Goal: Task Accomplishment & Management: Use online tool/utility

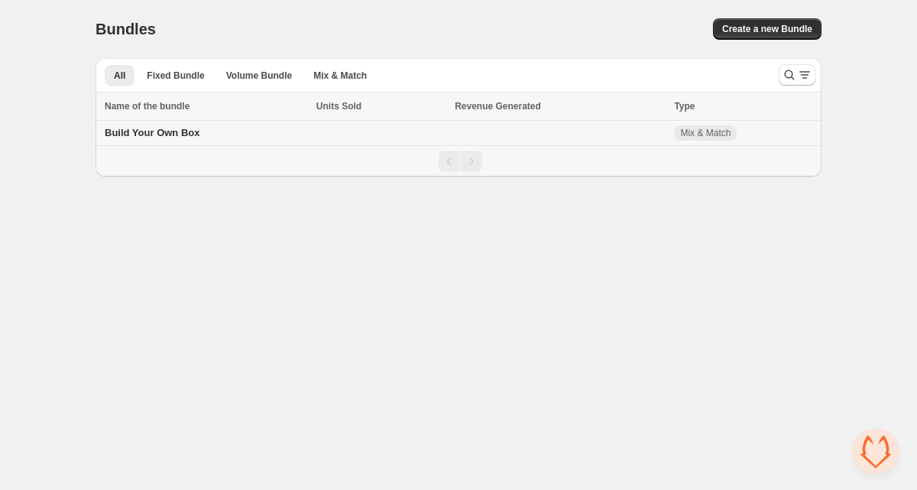
click at [144, 131] on span "Build Your Own Box" at bounding box center [152, 132] width 95 height 11
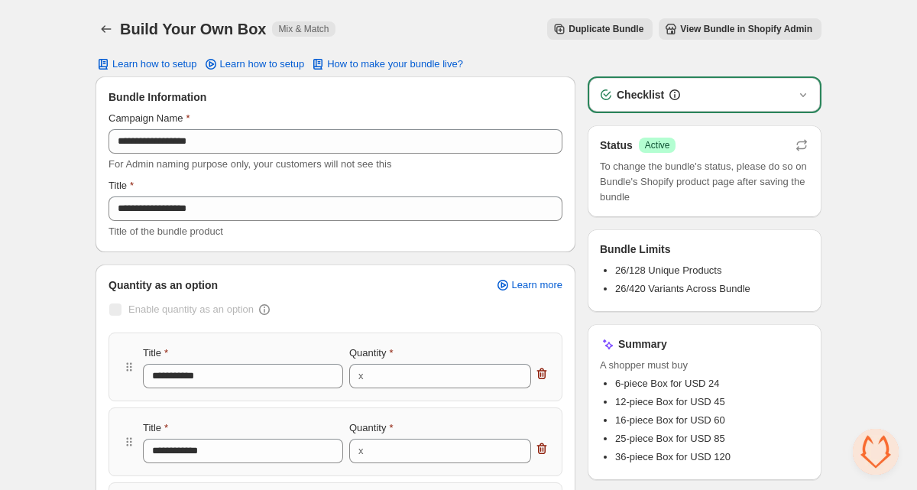
click at [729, 27] on span "View Bundle in Shopify Admin" at bounding box center [746, 29] width 132 height 12
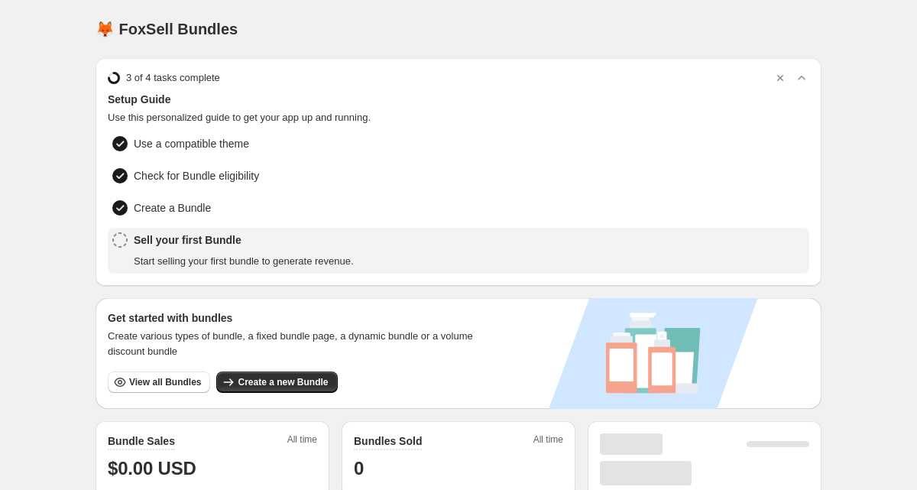
scroll to position [360, 0]
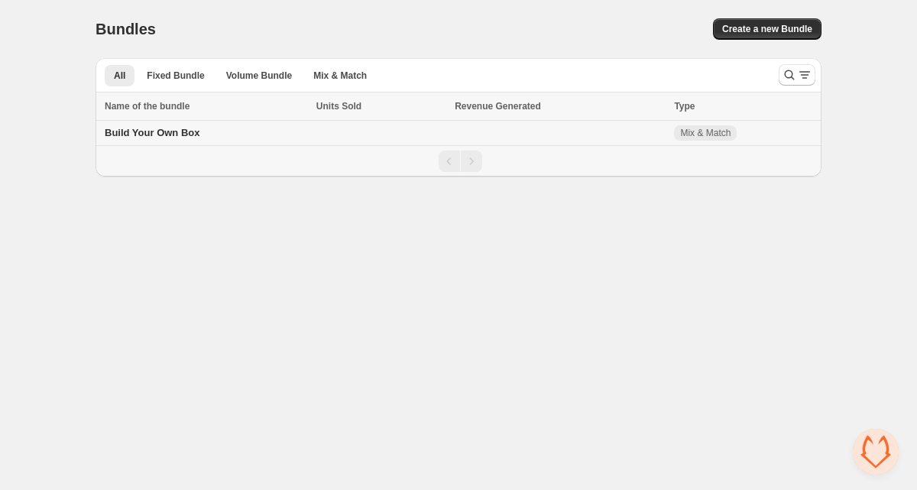
click at [167, 128] on span "Build Your Own Box" at bounding box center [152, 132] width 95 height 11
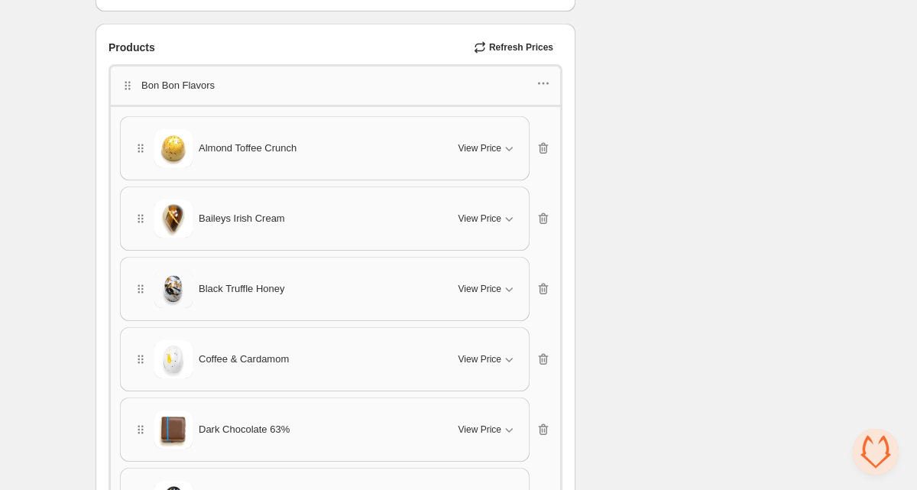
scroll to position [1074, 0]
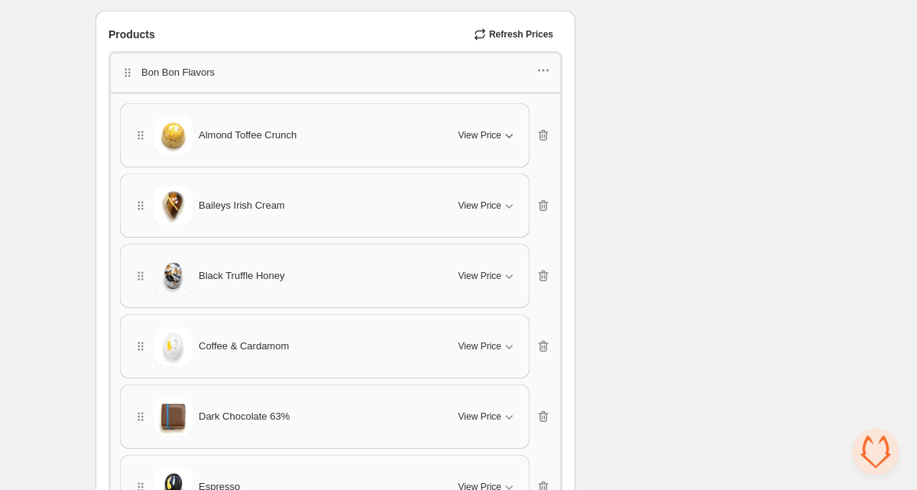
click at [516, 128] on icon "button" at bounding box center [508, 135] width 15 height 15
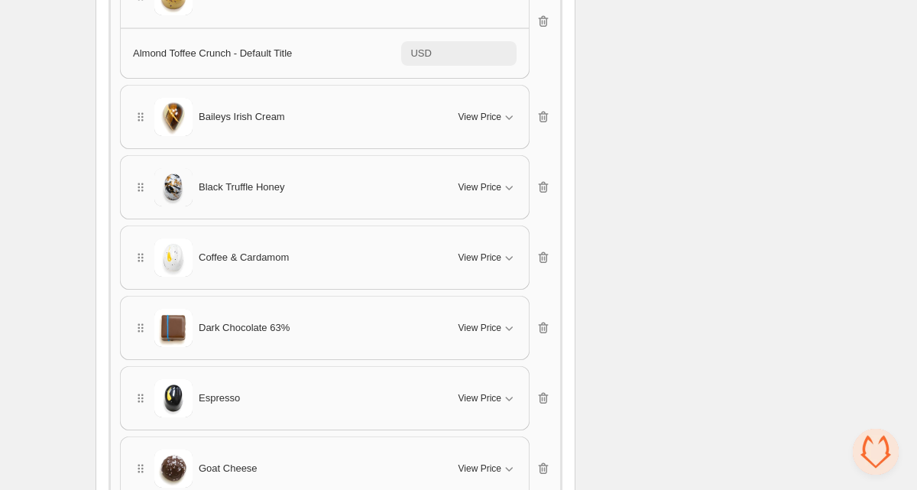
scroll to position [1244, 0]
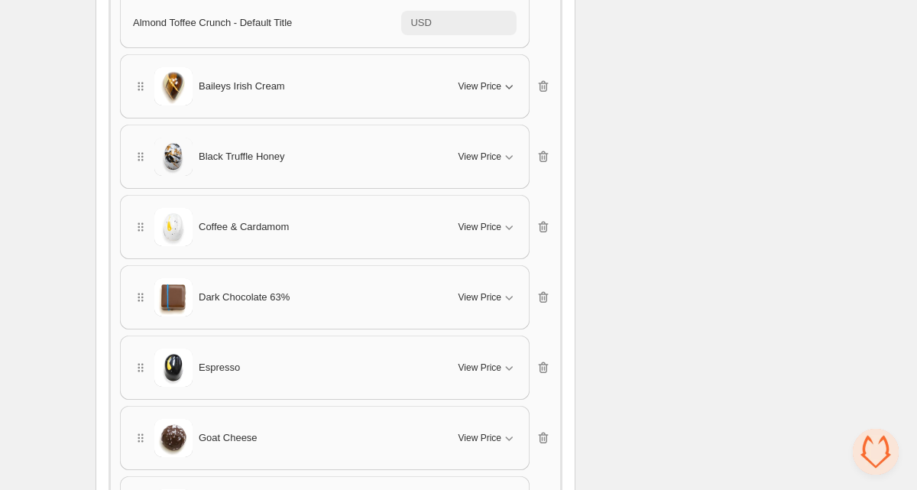
click at [509, 89] on icon "button" at bounding box center [508, 86] width 15 height 15
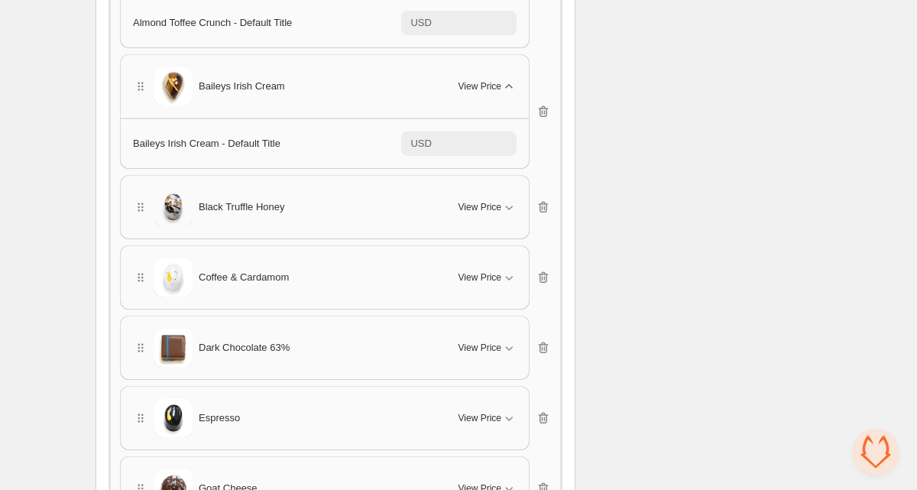
click at [514, 184] on div "Black Truffle Honey View Price" at bounding box center [325, 207] width 408 height 63
click at [507, 207] on icon "button" at bounding box center [508, 205] width 15 height 15
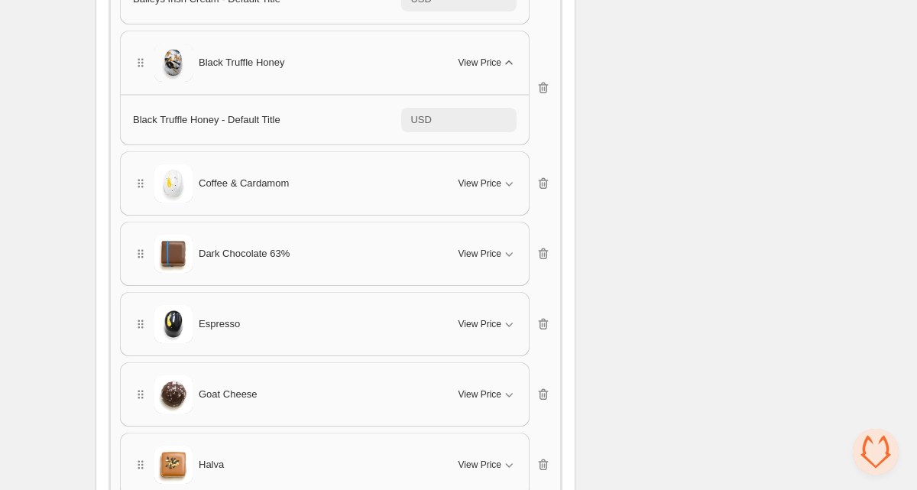
scroll to position [1432, 0]
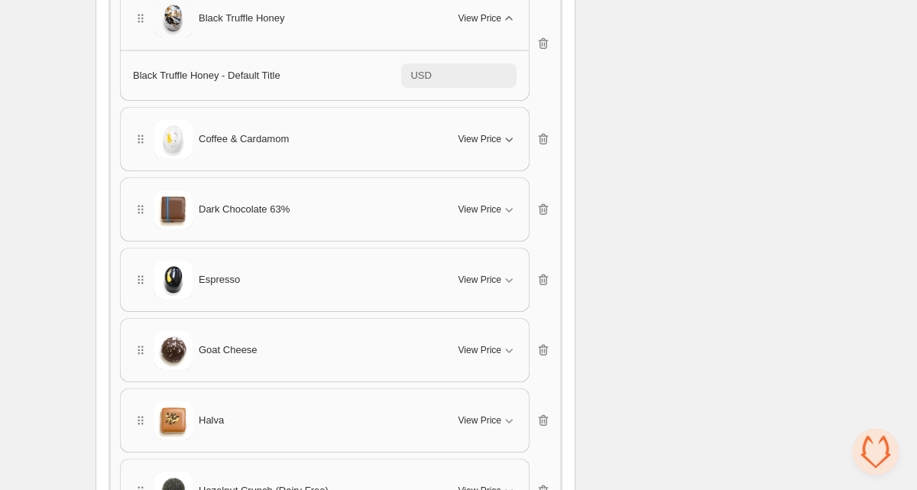
click at [503, 128] on button "View Price" at bounding box center [487, 139] width 76 height 24
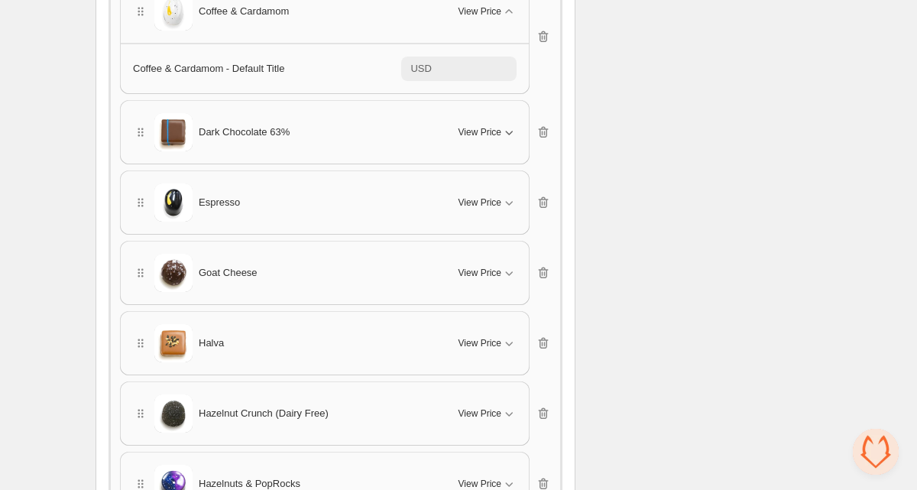
click at [503, 127] on icon "button" at bounding box center [508, 132] width 15 height 15
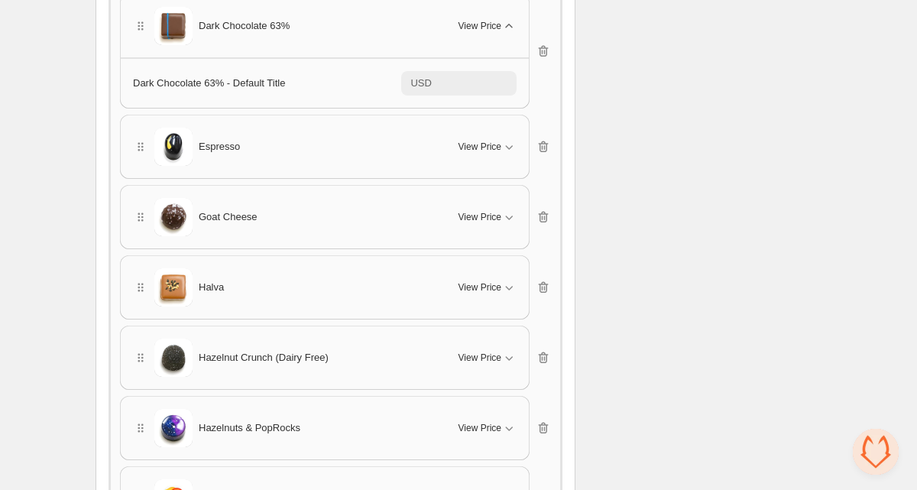
scroll to position [1738, 0]
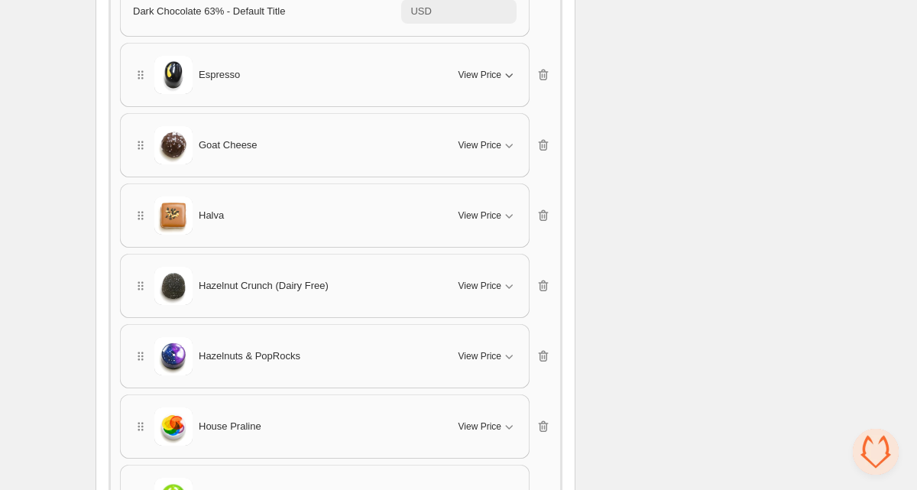
click at [504, 80] on button "View Price" at bounding box center [487, 75] width 76 height 24
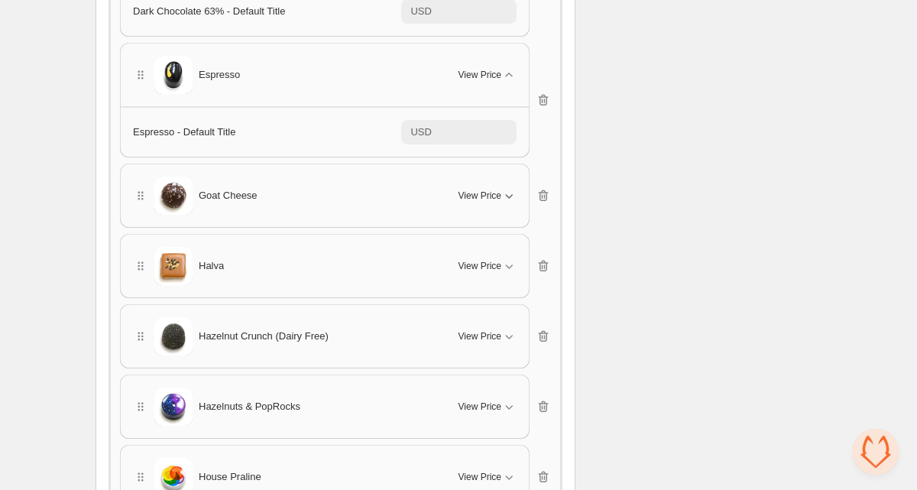
click at [503, 188] on icon "button" at bounding box center [508, 195] width 15 height 15
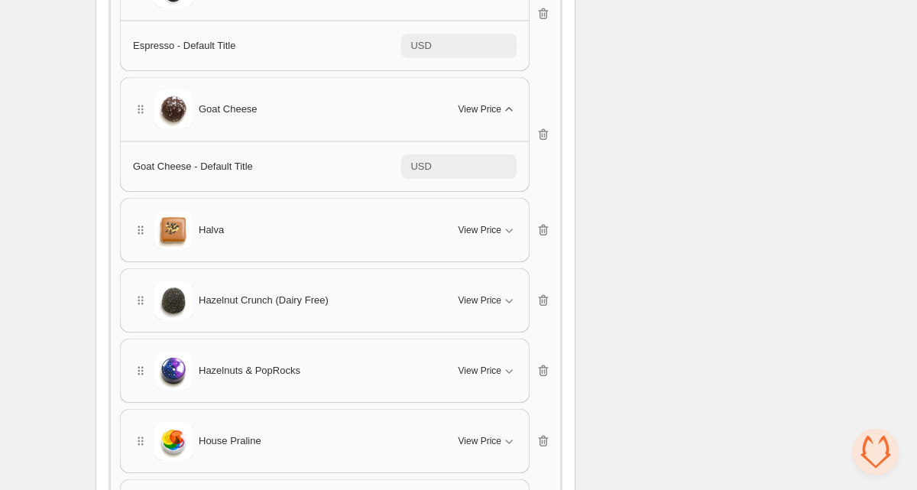
scroll to position [1867, 0]
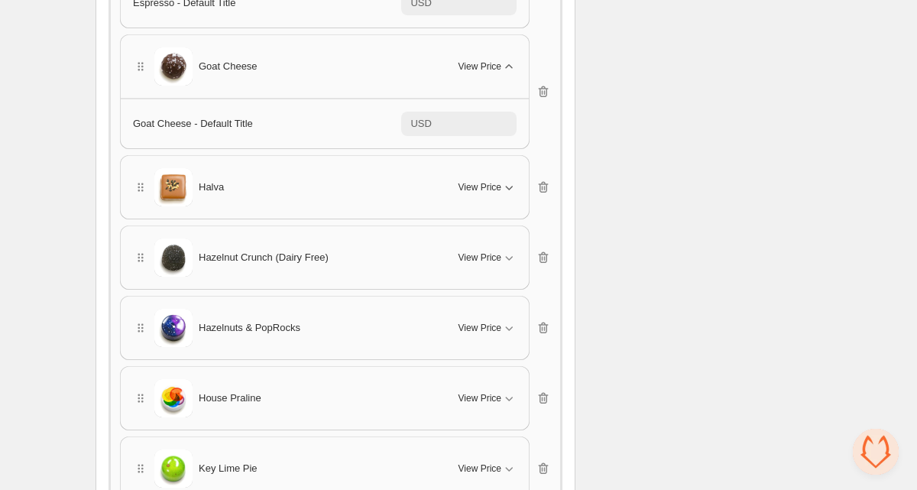
click at [507, 186] on icon "button" at bounding box center [508, 187] width 15 height 15
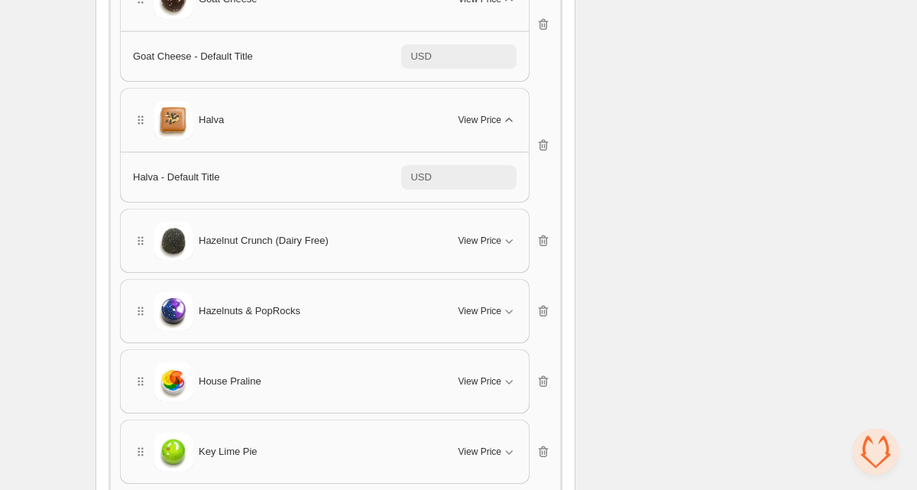
scroll to position [1922, 0]
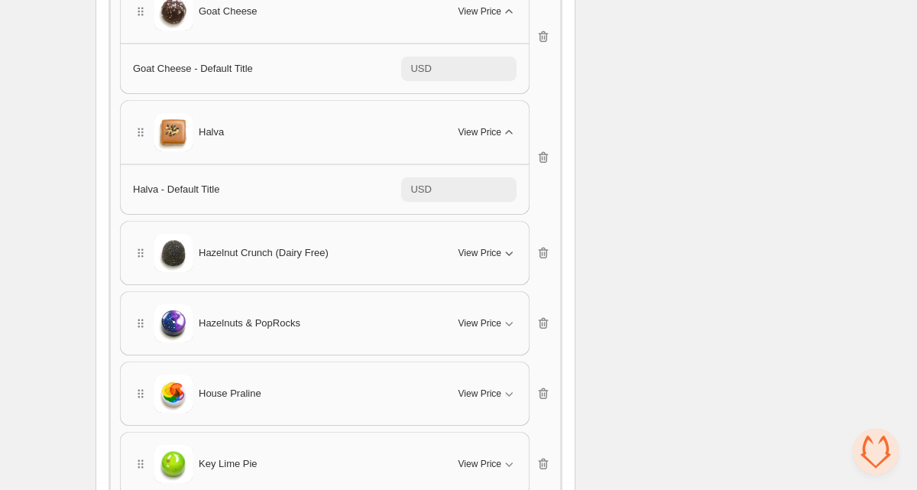
click at [515, 251] on icon "button" at bounding box center [508, 252] width 15 height 15
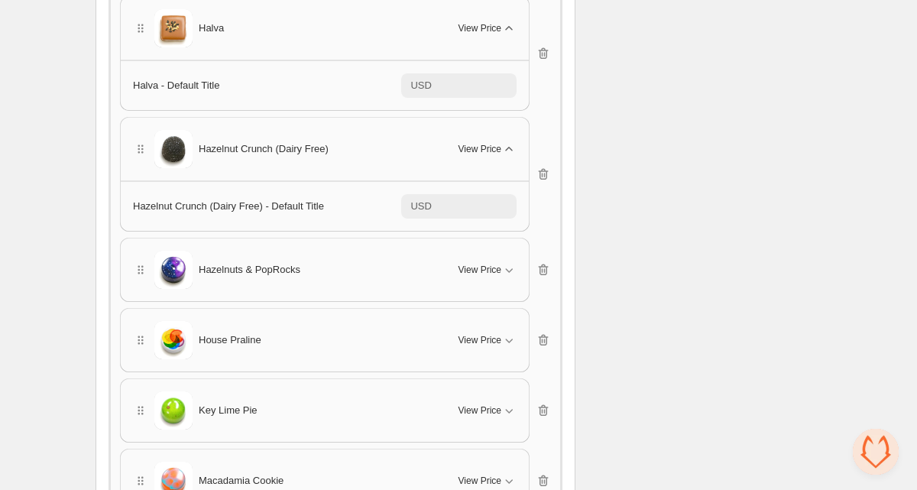
scroll to position [2046, 0]
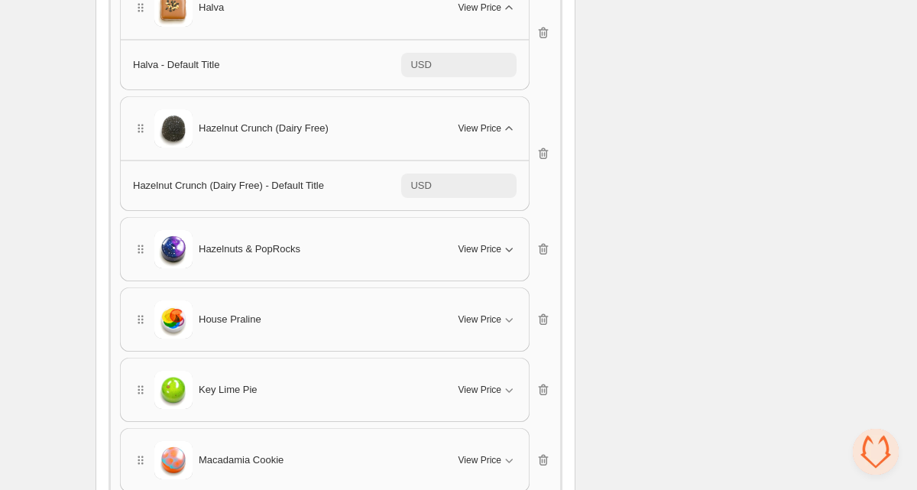
click at [514, 247] on icon "button" at bounding box center [508, 248] width 15 height 15
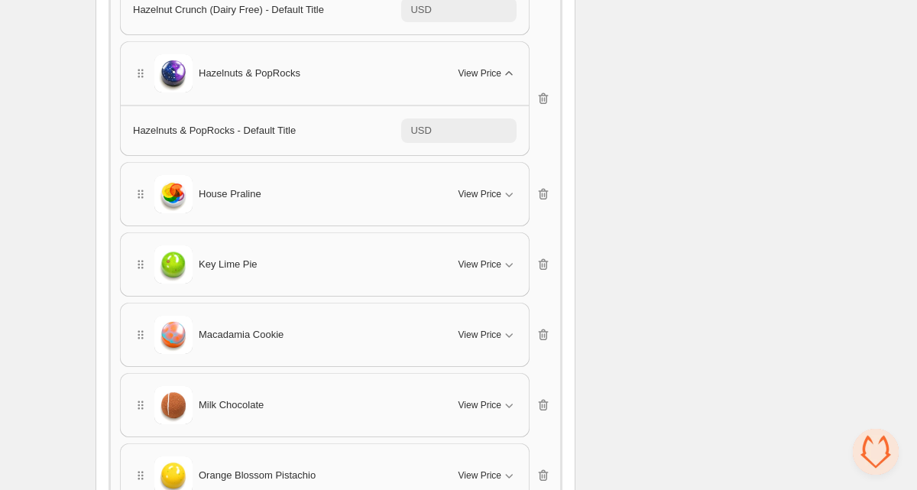
scroll to position [2260, 0]
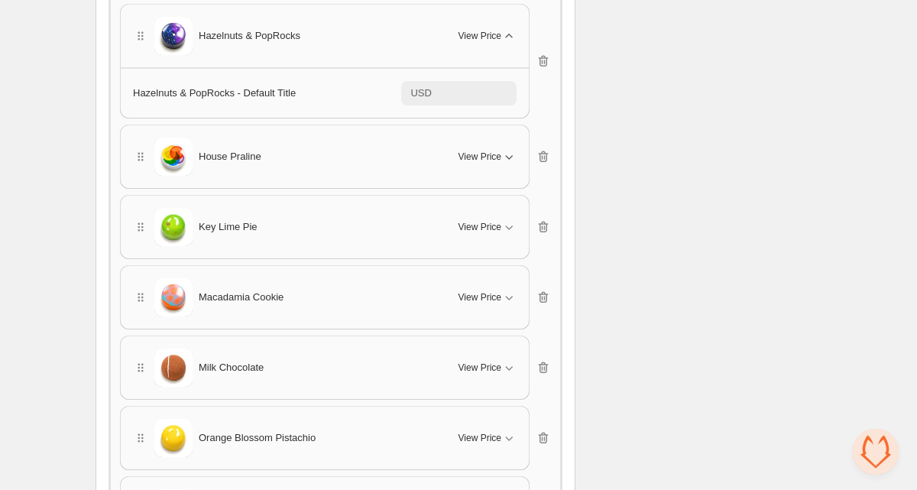
click at [500, 153] on span "View Price" at bounding box center [479, 156] width 43 height 12
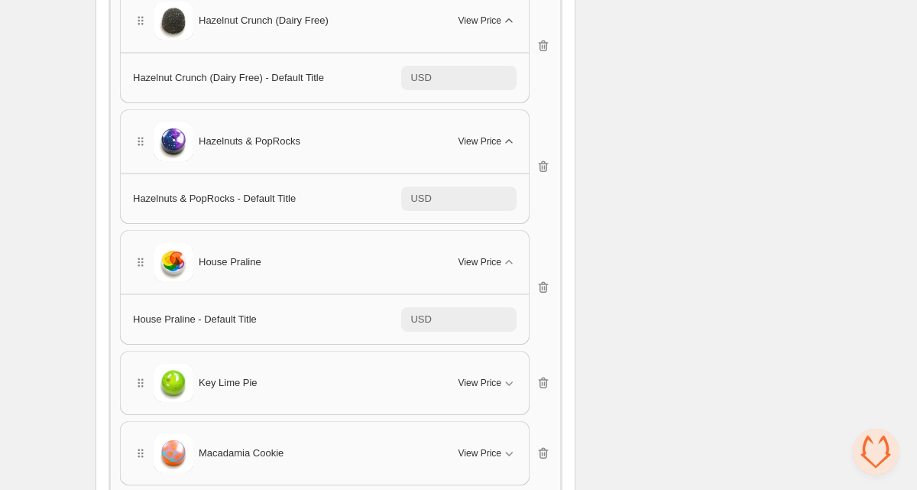
scroll to position [2078, 0]
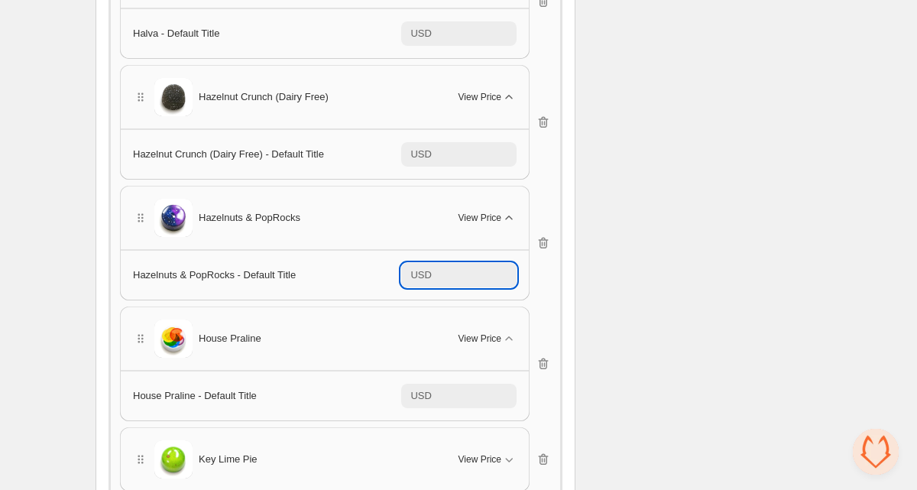
click at [461, 274] on input "*" at bounding box center [476, 275] width 80 height 24
drag, startPoint x: 455, startPoint y: 274, endPoint x: 385, endPoint y: 264, distance: 70.2
click at [385, 264] on div "Hazelnuts & PopRocks - Default Title USD *" at bounding box center [324, 275] width 383 height 24
click at [414, 267] on div "USD" at bounding box center [420, 274] width 21 height 15
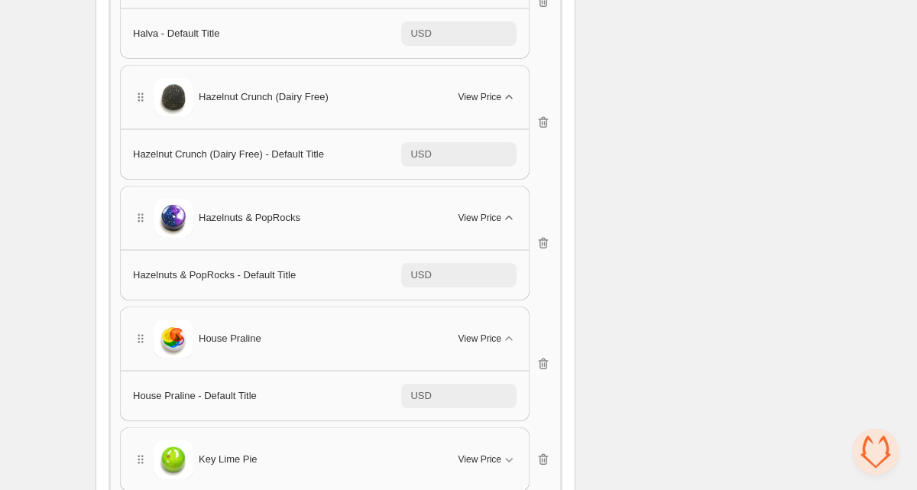
click at [414, 267] on div "USD" at bounding box center [420, 274] width 21 height 15
click at [429, 268] on div "USD" at bounding box center [420, 274] width 21 height 15
click at [429, 270] on div "USD" at bounding box center [420, 274] width 21 height 15
drag, startPoint x: 484, startPoint y: 280, endPoint x: 383, endPoint y: 267, distance: 100.8
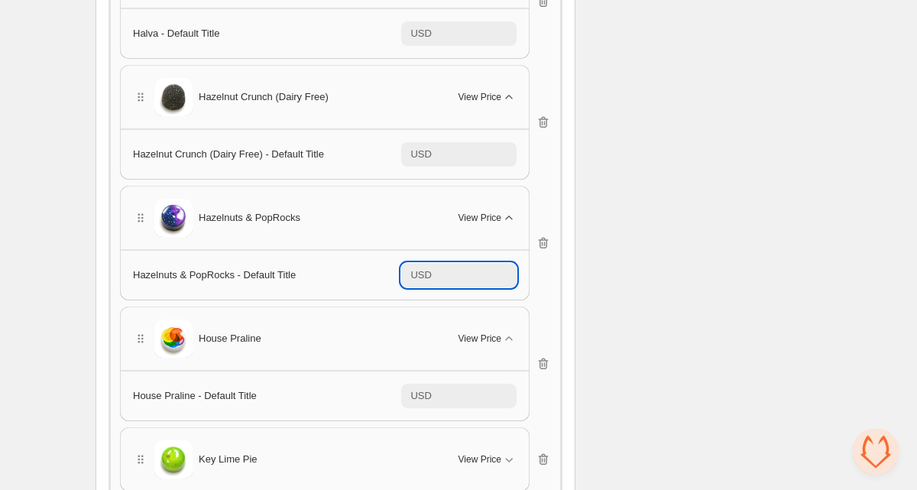
click at [382, 267] on div "Hazelnuts & PopRocks - Default Title USD *" at bounding box center [324, 275] width 383 height 24
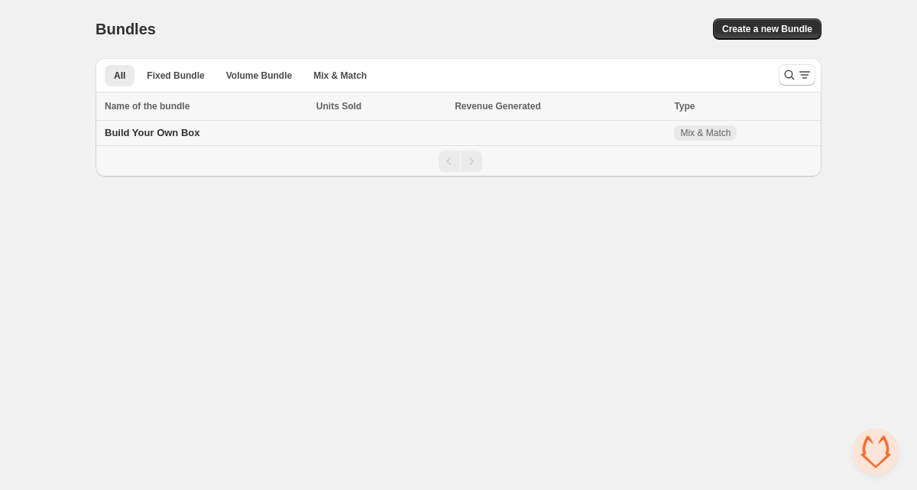
click at [180, 131] on span "Build Your Own Box" at bounding box center [152, 132] width 95 height 11
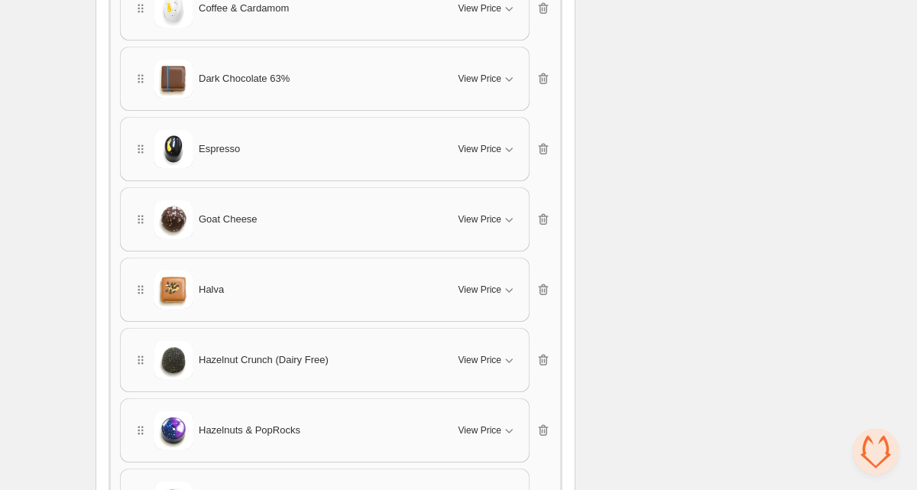
scroll to position [1491, 0]
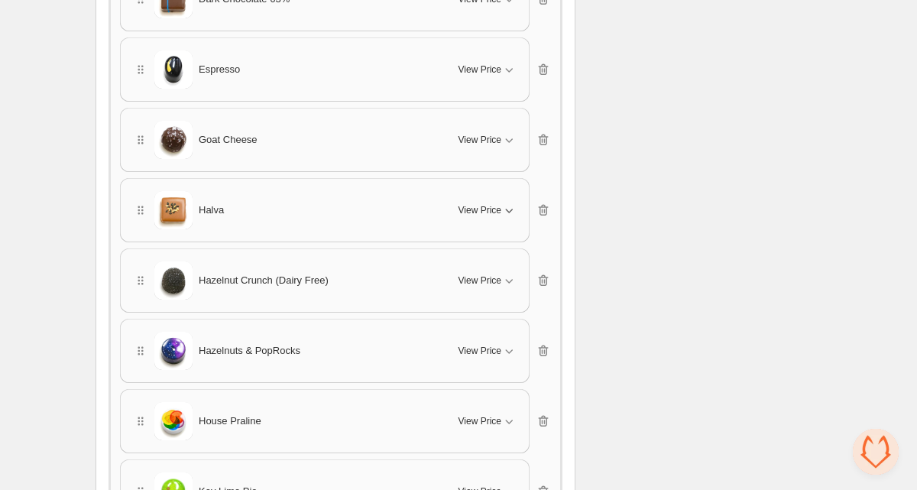
click at [499, 204] on span "View Price" at bounding box center [479, 210] width 43 height 12
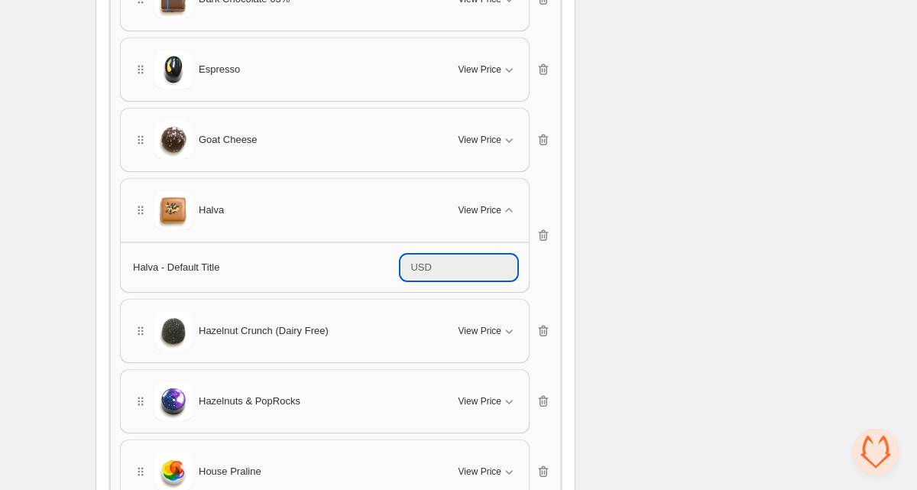
click at [451, 264] on input "*" at bounding box center [476, 267] width 80 height 24
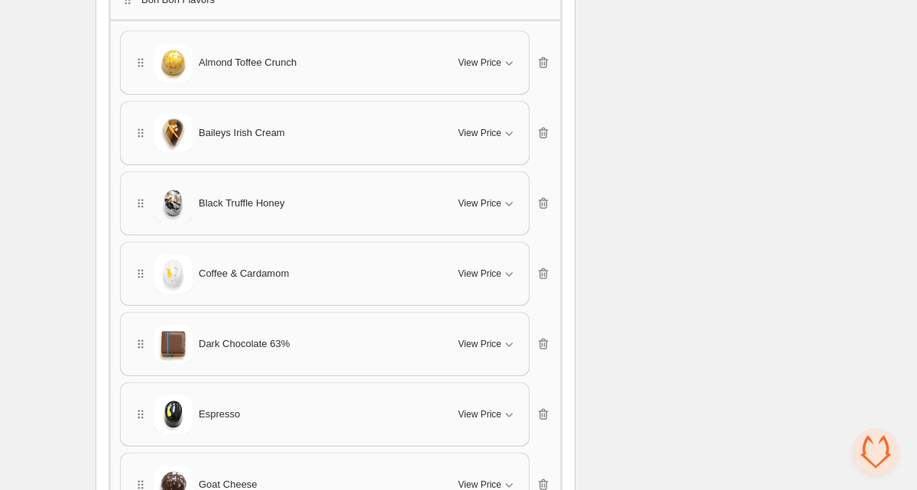
scroll to position [1123, 0]
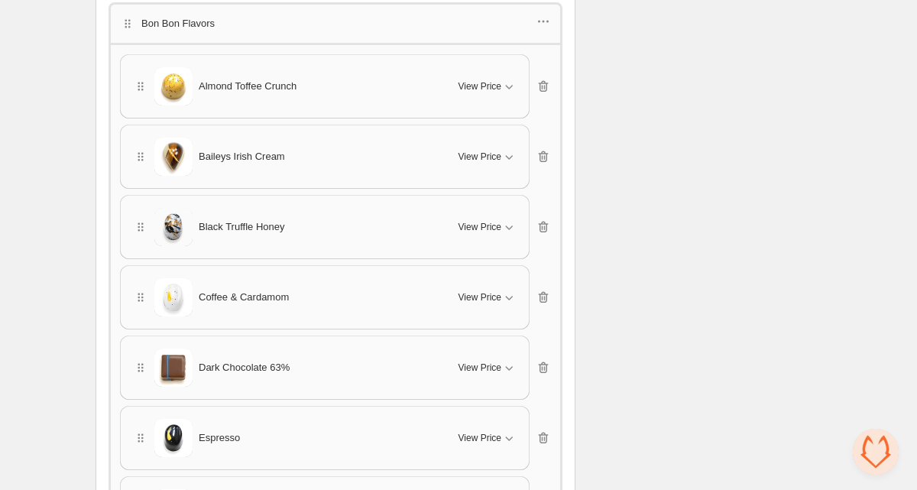
click at [510, 102] on div "Almond Toffee Crunch View Price" at bounding box center [324, 86] width 383 height 38
click at [509, 79] on icon "button" at bounding box center [508, 86] width 15 height 15
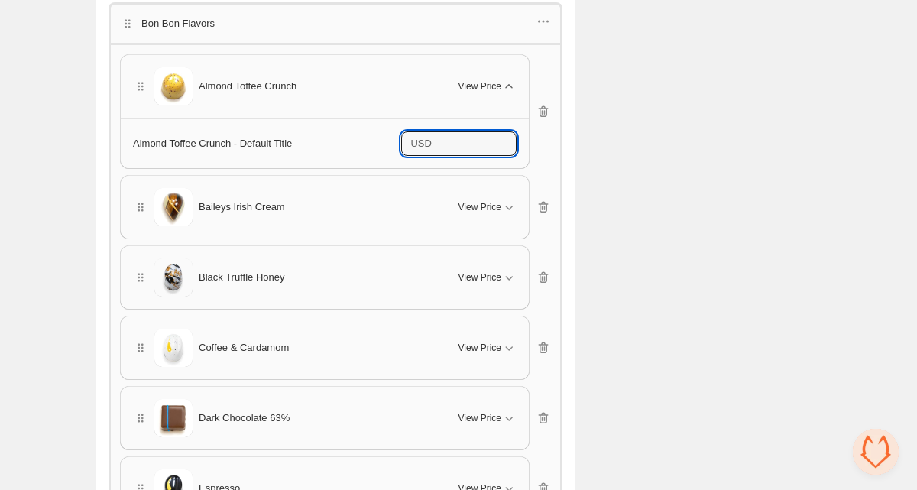
click at [438, 141] on input "*" at bounding box center [476, 143] width 80 height 24
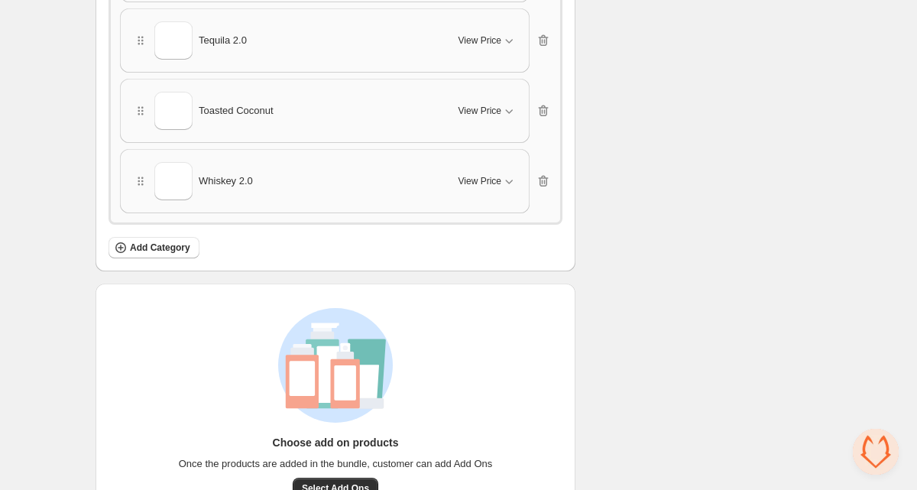
scroll to position [2949, 0]
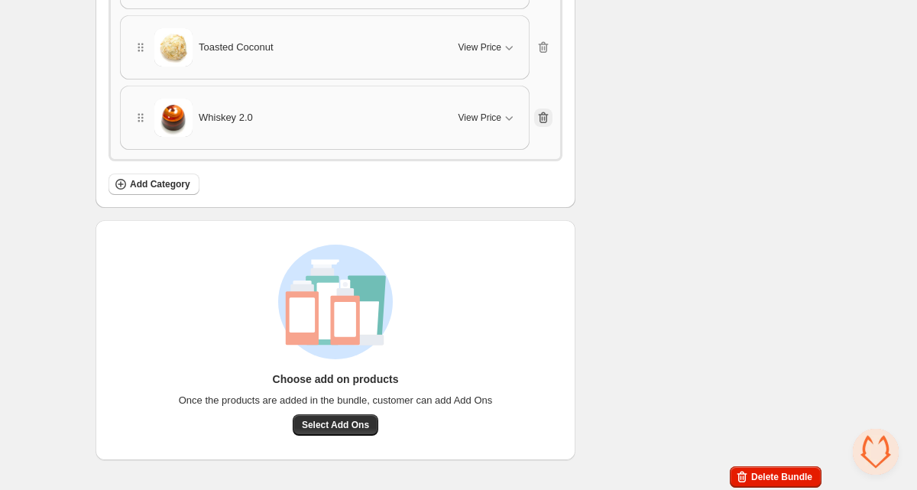
click at [544, 116] on icon "button" at bounding box center [542, 117] width 15 height 15
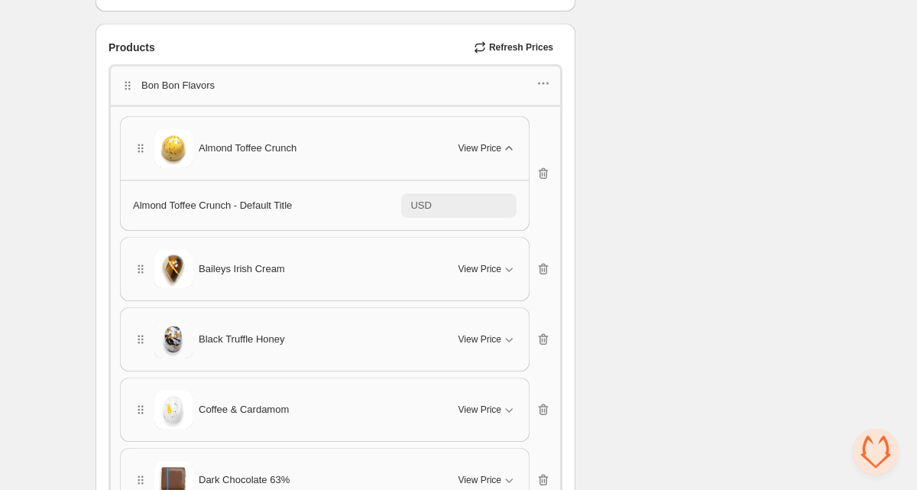
scroll to position [1067, 0]
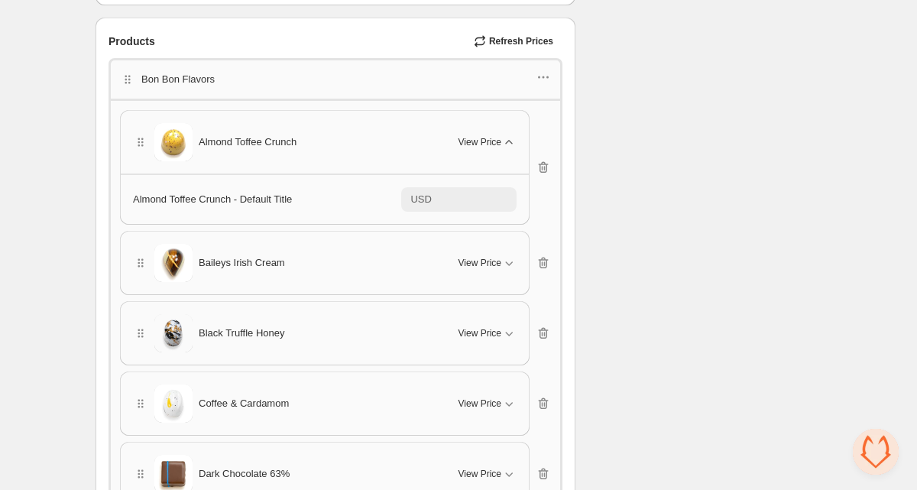
click at [511, 134] on icon "button" at bounding box center [508, 141] width 15 height 15
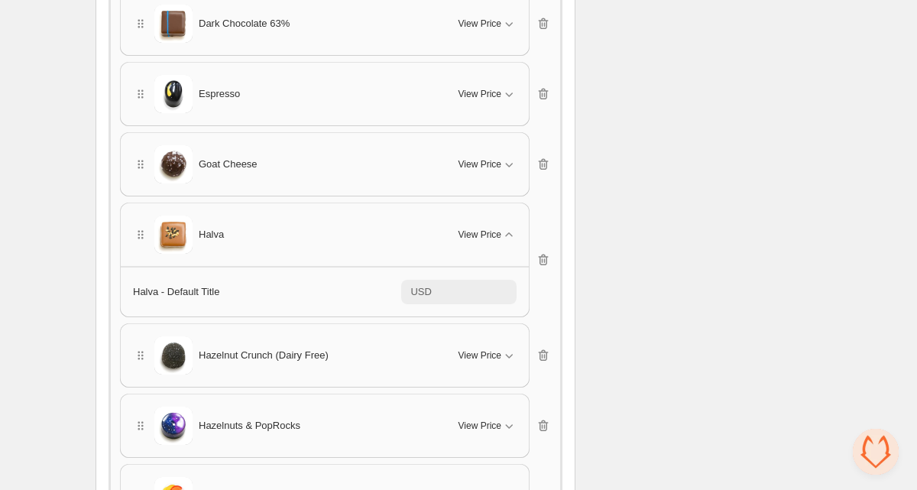
scroll to position [1504, 0]
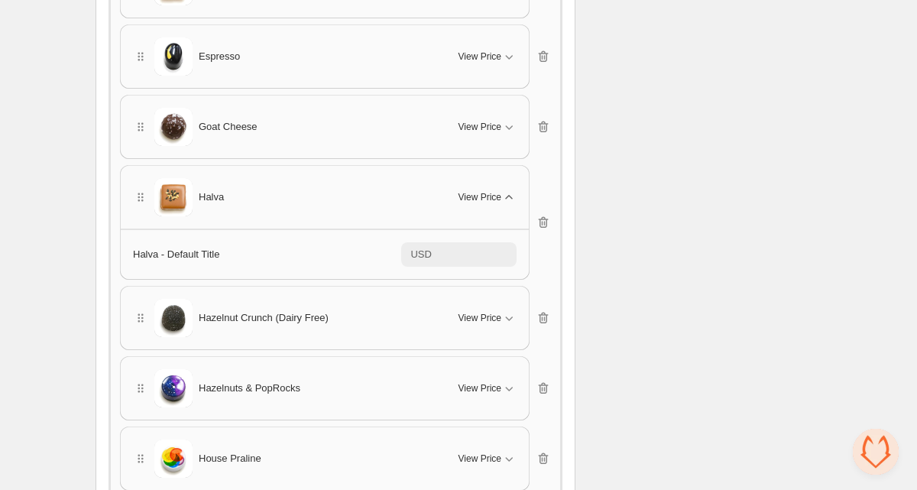
click at [504, 189] on icon "button" at bounding box center [508, 196] width 15 height 15
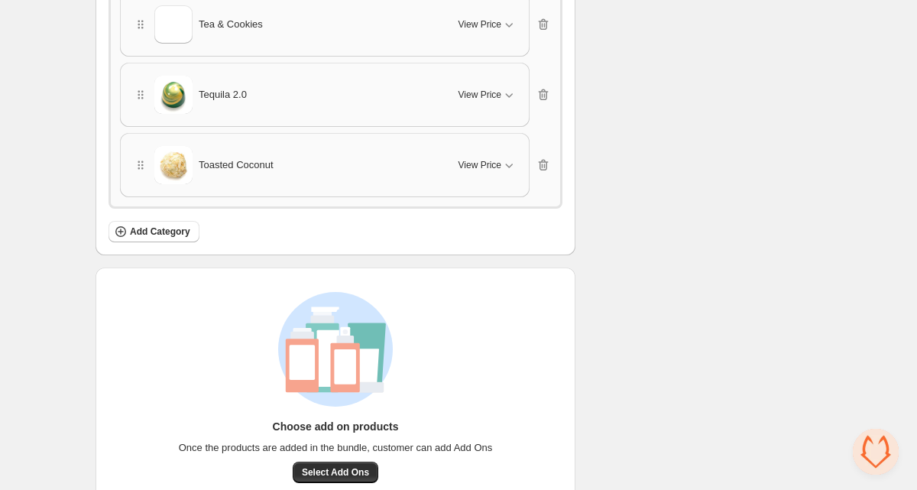
scroll to position [2778, 0]
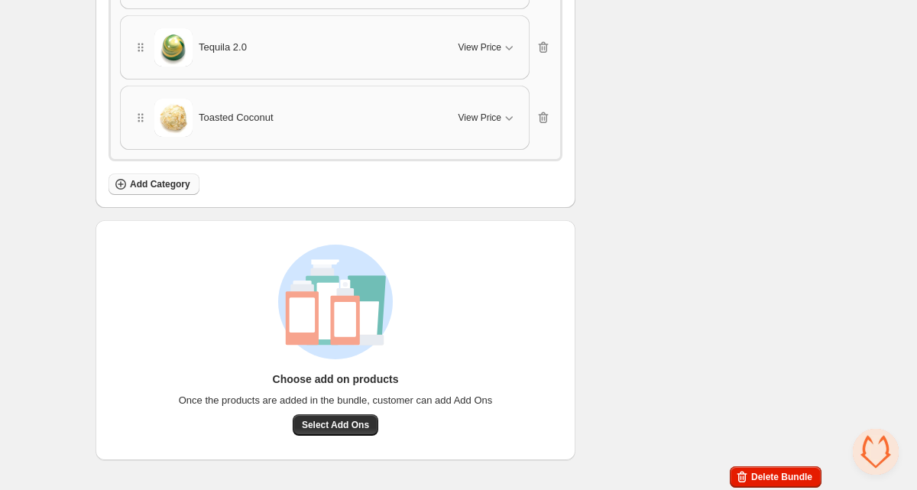
click at [173, 182] on span "Add Category" at bounding box center [160, 184] width 60 height 12
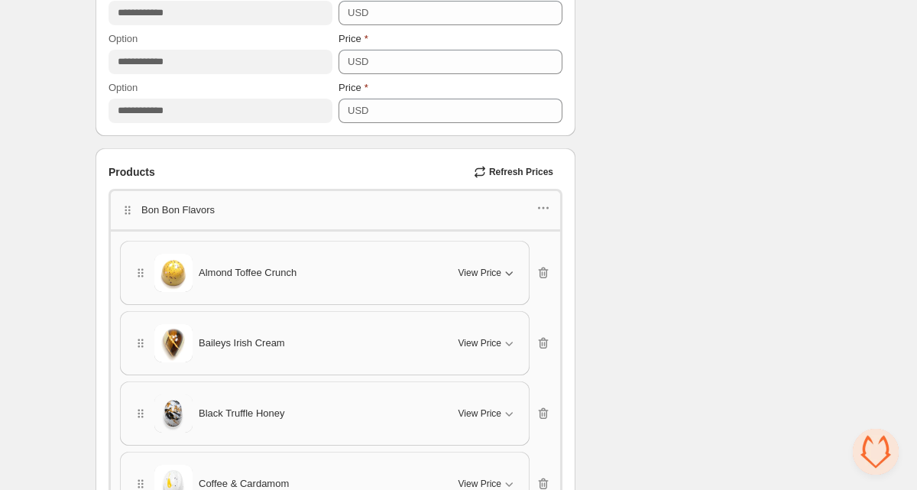
scroll to position [946, 0]
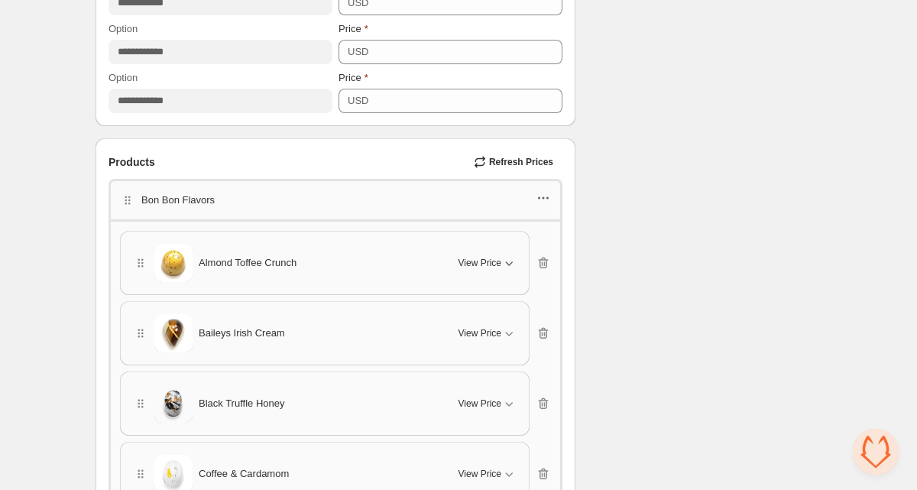
click at [545, 194] on icon "button" at bounding box center [542, 197] width 15 height 15
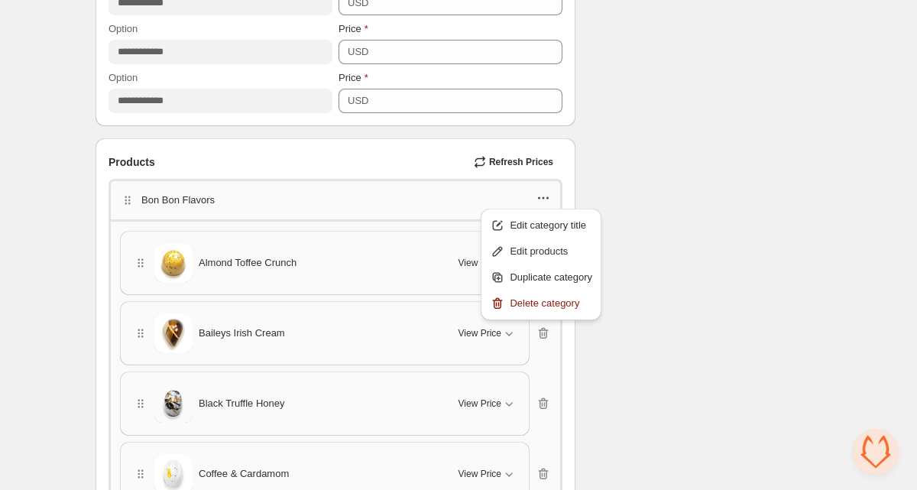
click at [537, 159] on span "Refresh Prices" at bounding box center [521, 162] width 64 height 12
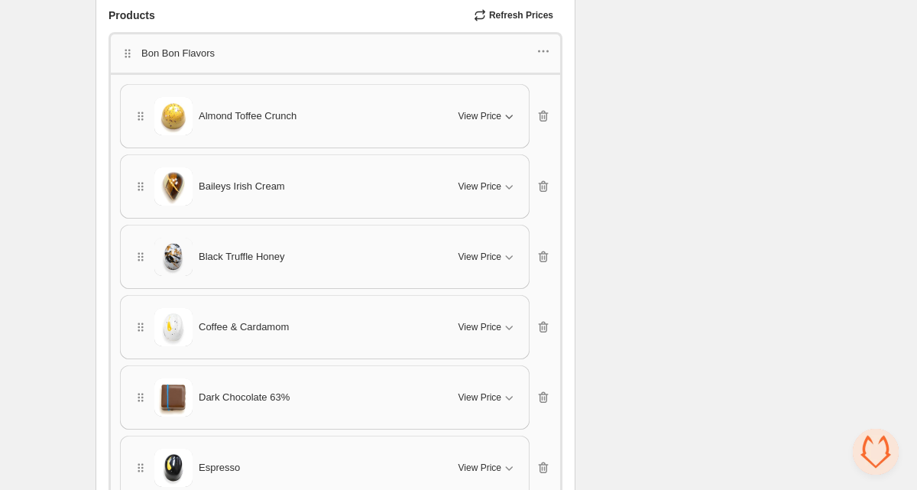
scroll to position [1080, 0]
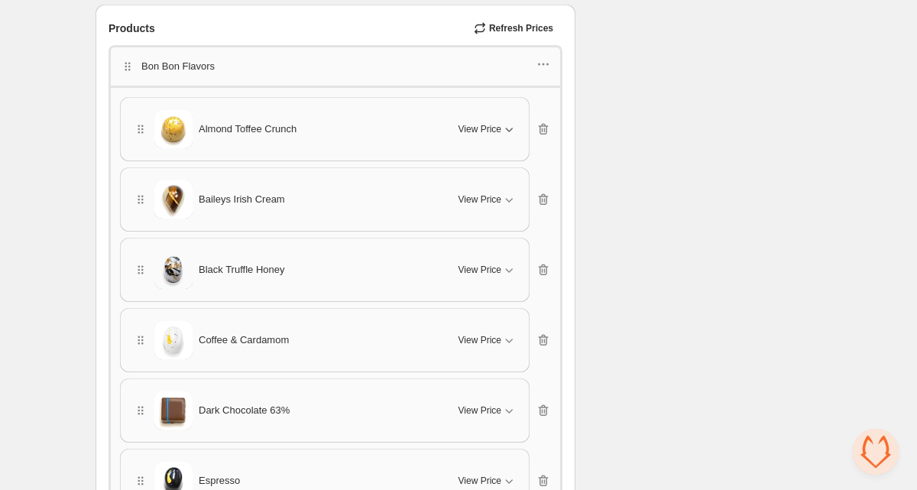
click at [502, 127] on icon "button" at bounding box center [508, 128] width 15 height 15
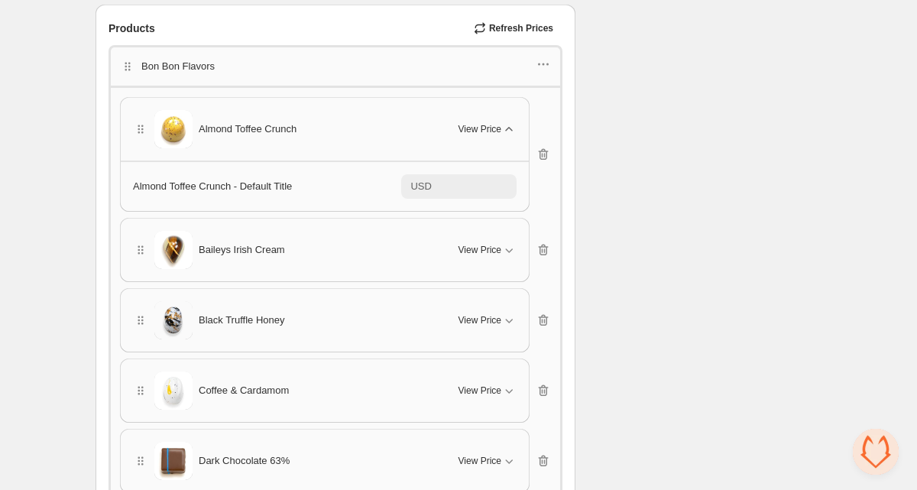
click at [502, 127] on icon "button" at bounding box center [508, 128] width 15 height 15
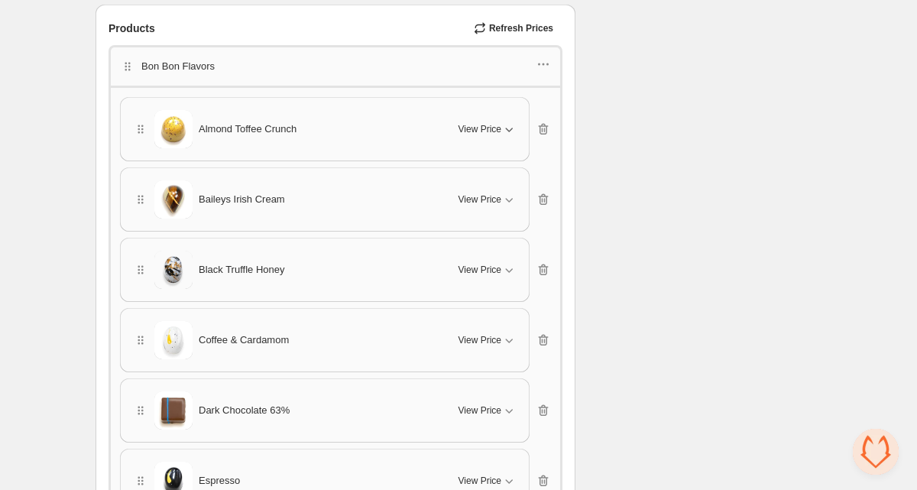
click at [547, 51] on div "Bon Bon Flavors" at bounding box center [335, 65] width 454 height 40
click at [549, 58] on icon "button" at bounding box center [542, 64] width 15 height 15
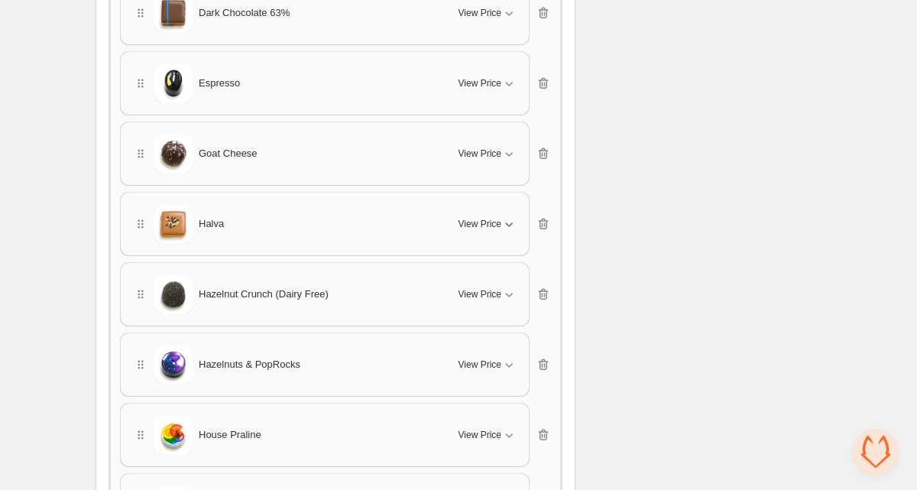
scroll to position [1512, 0]
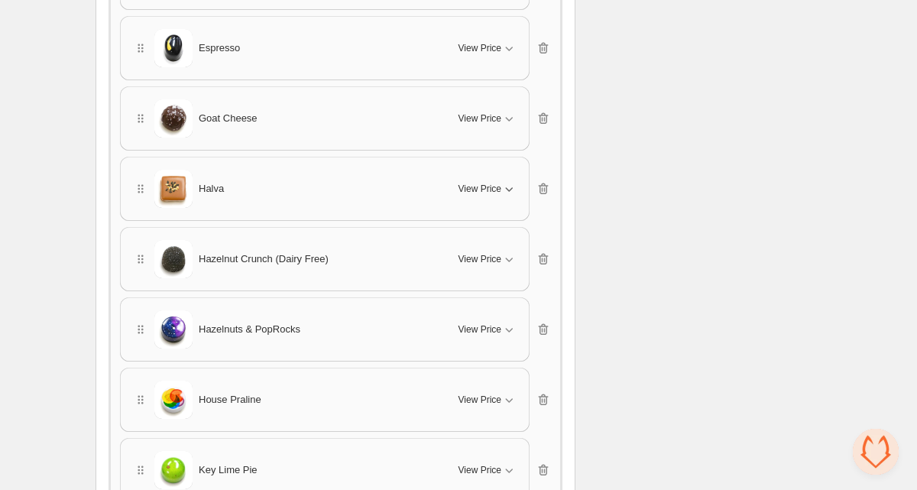
click at [237, 257] on span "Hazelnut Crunch (Dairy Free)" at bounding box center [264, 258] width 130 height 15
click at [235, 256] on span "Hazelnut Crunch (Dairy Free)" at bounding box center [264, 258] width 130 height 15
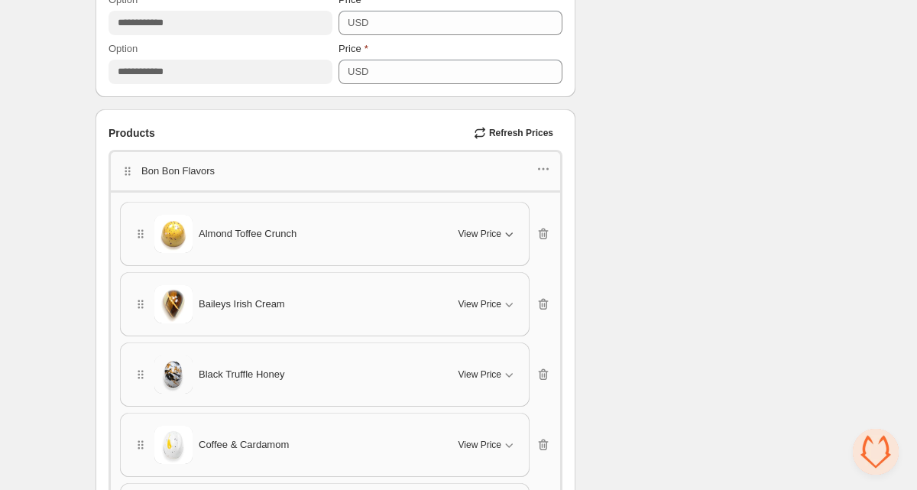
scroll to position [1047, 0]
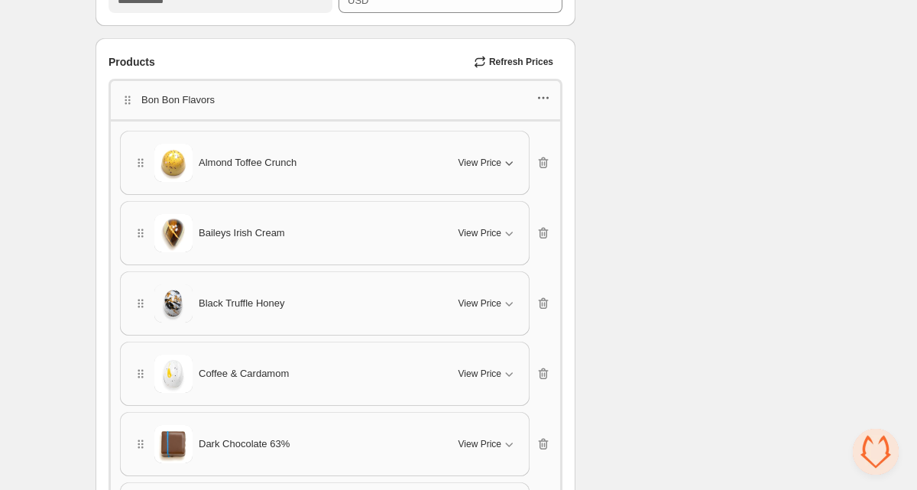
click at [542, 92] on icon "button" at bounding box center [542, 97] width 15 height 15
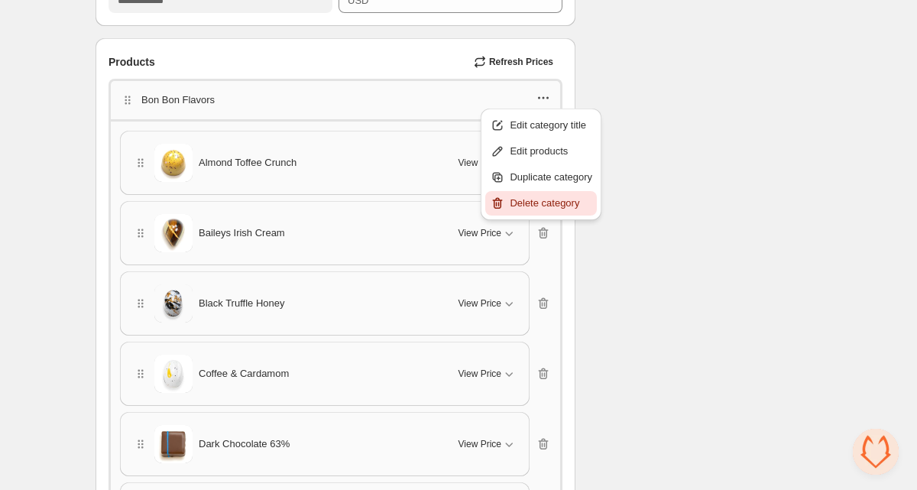
click at [535, 197] on span "Delete category" at bounding box center [551, 203] width 82 height 15
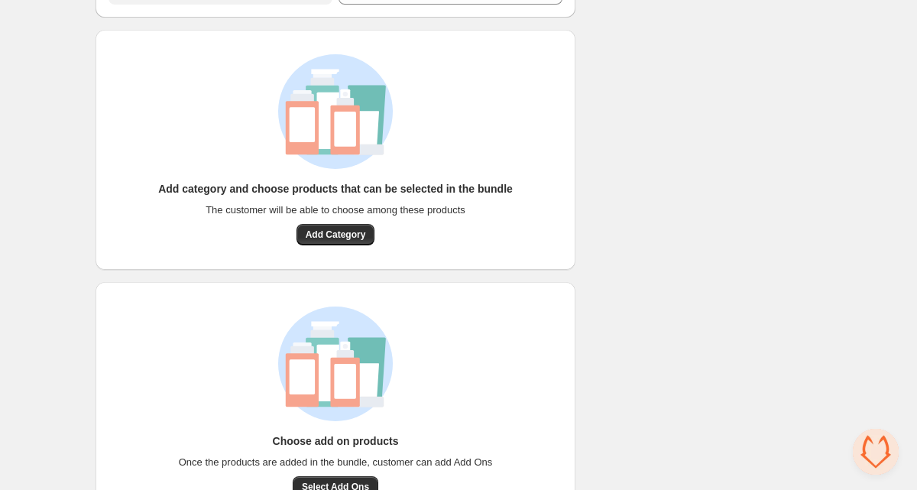
scroll to position [1050, 0]
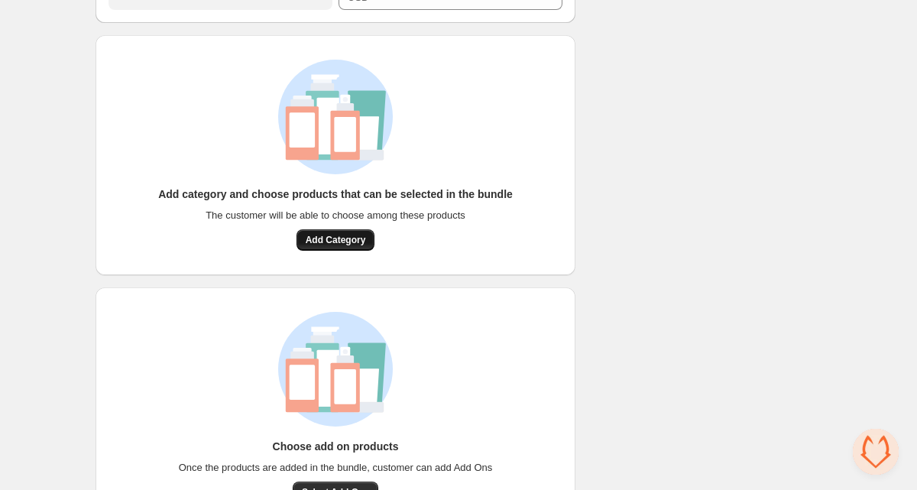
click at [352, 241] on span "Add Category" at bounding box center [336, 240] width 60 height 12
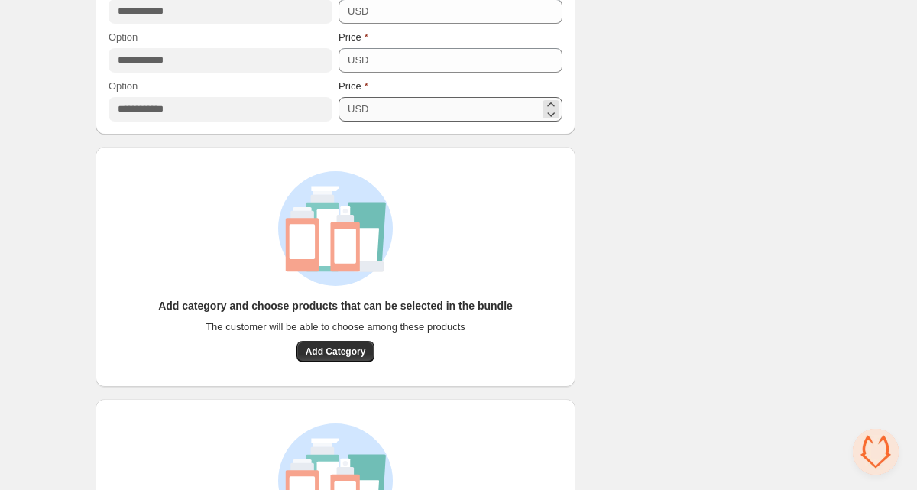
scroll to position [1160, 0]
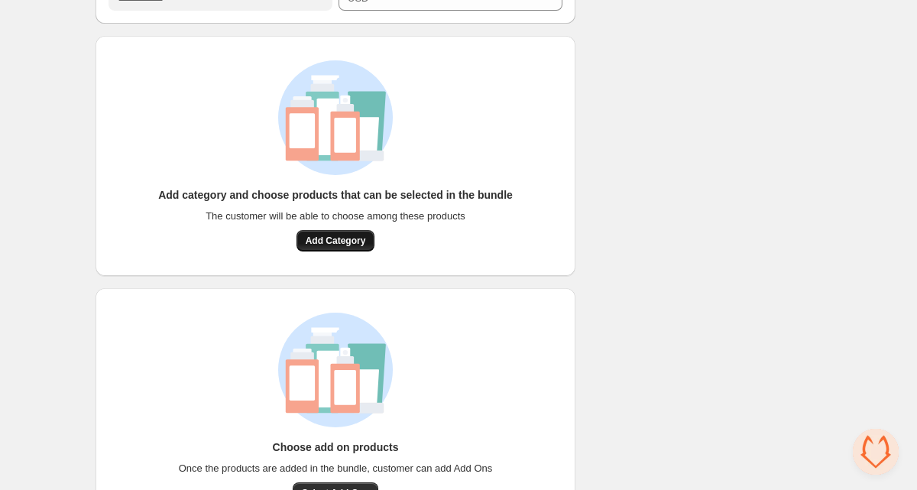
click at [338, 238] on span "Add Category" at bounding box center [336, 241] width 60 height 12
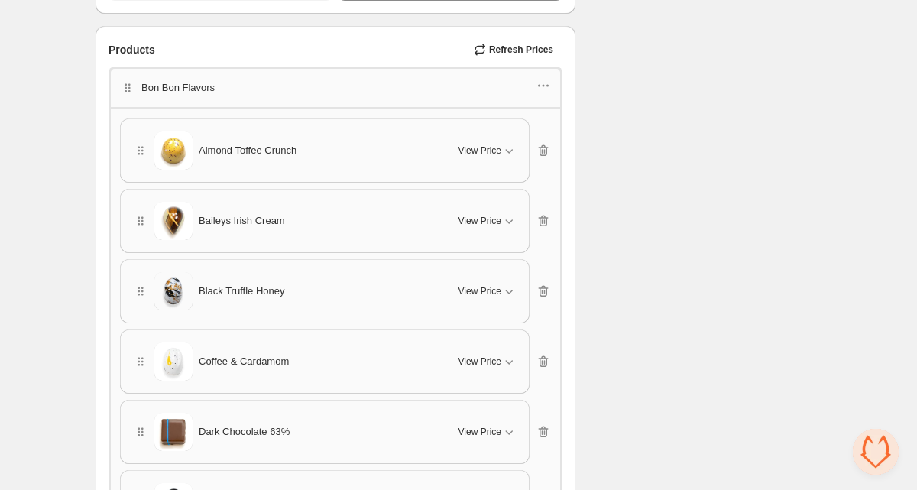
scroll to position [1069, 0]
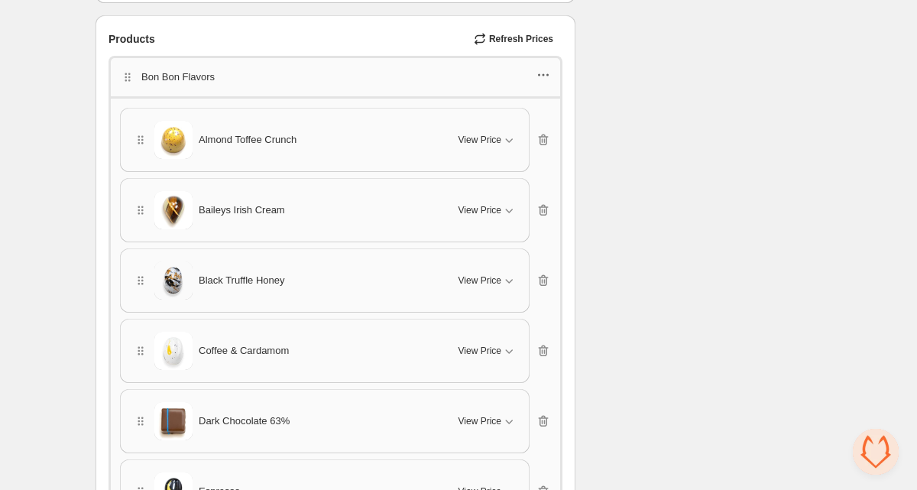
click at [547, 72] on icon "button" at bounding box center [542, 74] width 15 height 15
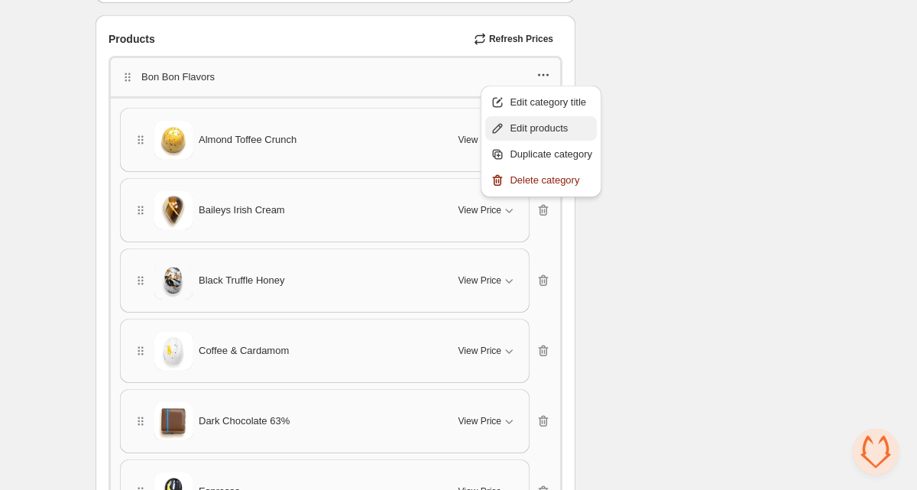
click at [525, 121] on span "Edit products" at bounding box center [551, 128] width 82 height 15
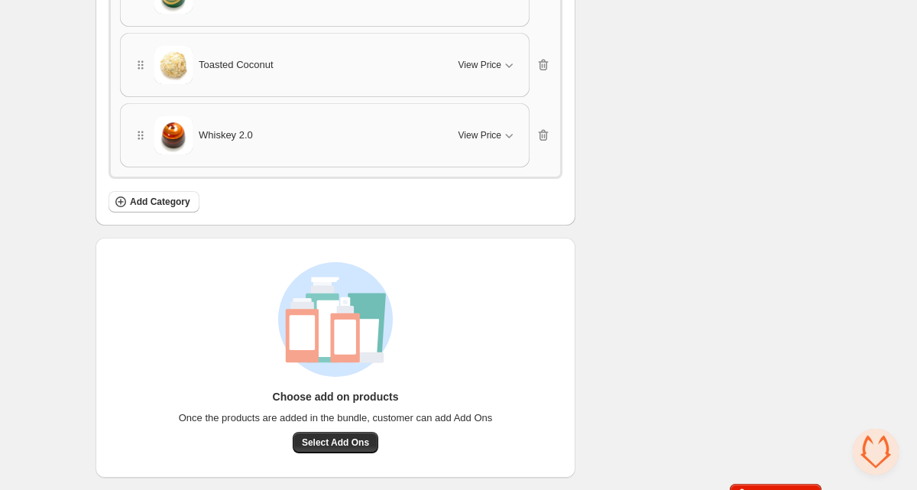
scroll to position [2849, 0]
